Goal: Navigation & Orientation: Find specific page/section

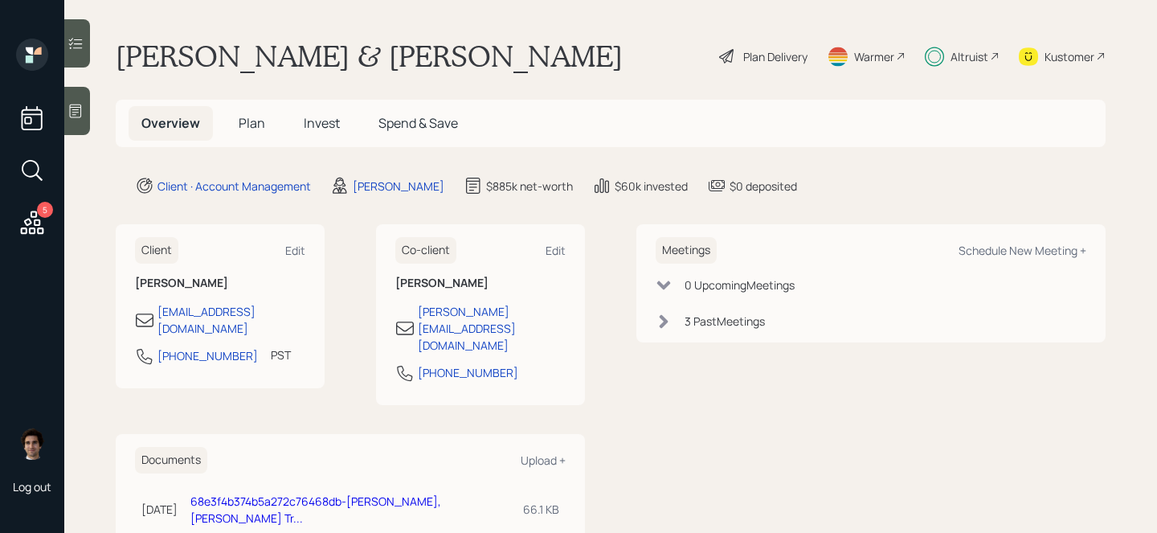
click at [319, 122] on span "Invest" at bounding box center [322, 123] width 36 height 18
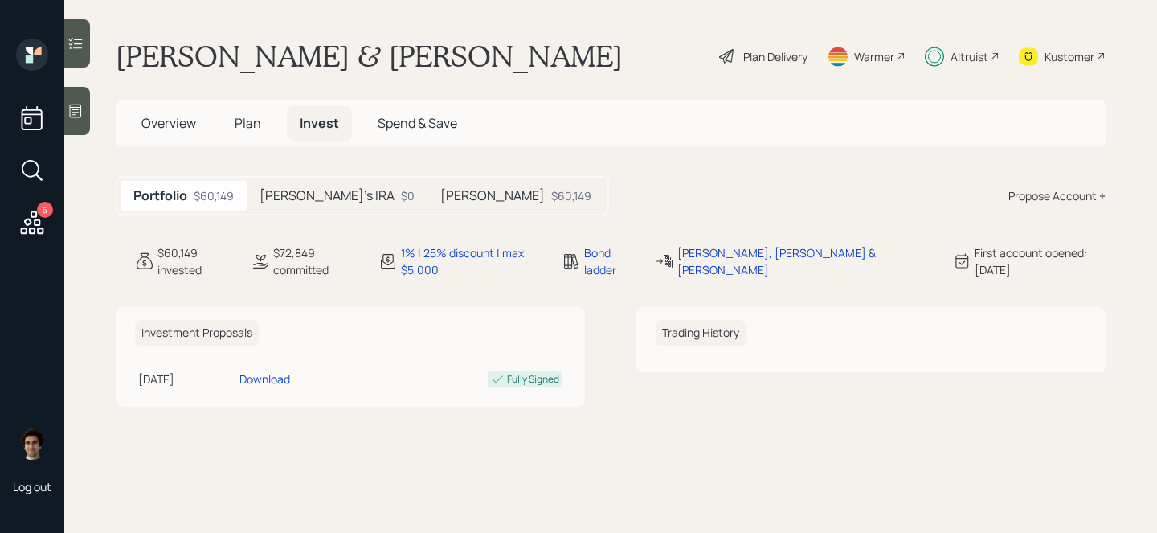
click at [440, 201] on h5 "[PERSON_NAME]" at bounding box center [492, 195] width 104 height 15
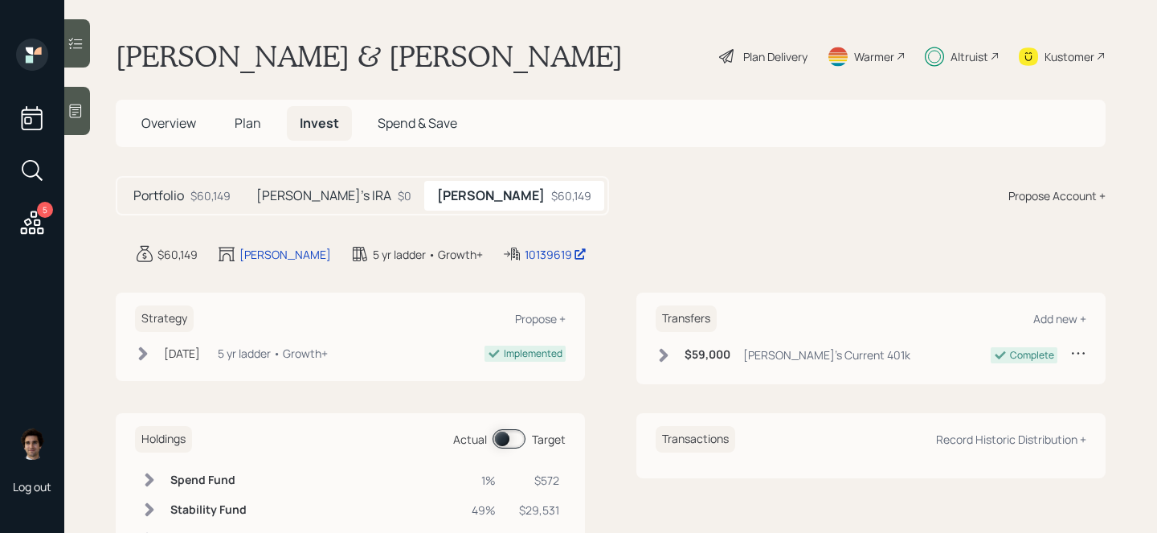
click at [326, 198] on h5 "[PERSON_NAME]'s IRA" at bounding box center [323, 195] width 135 height 15
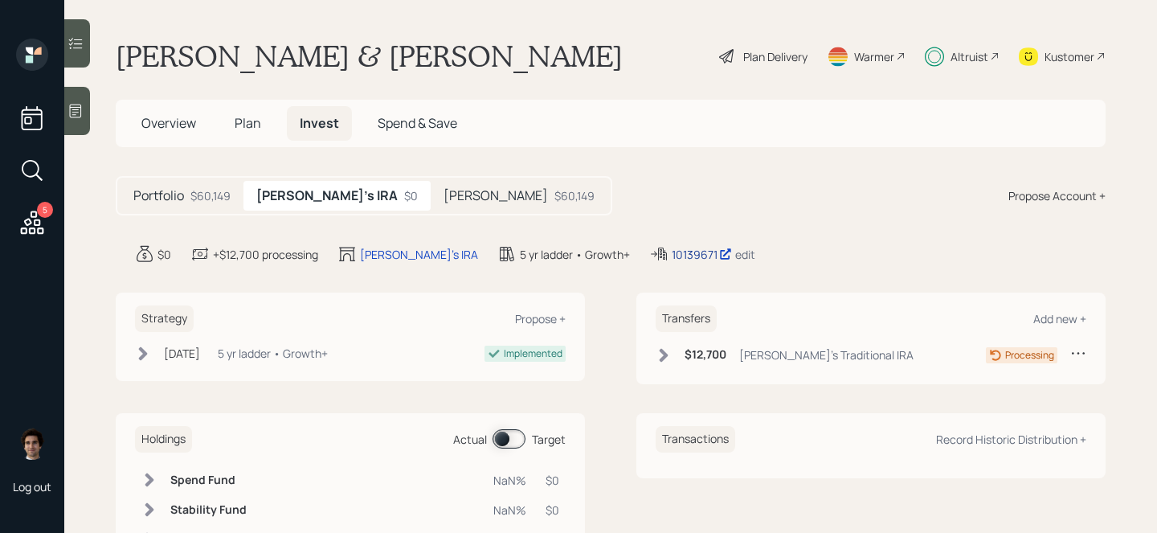
click at [672, 258] on div "10139671" at bounding box center [702, 254] width 60 height 17
